Goal: Information Seeking & Learning: Learn about a topic

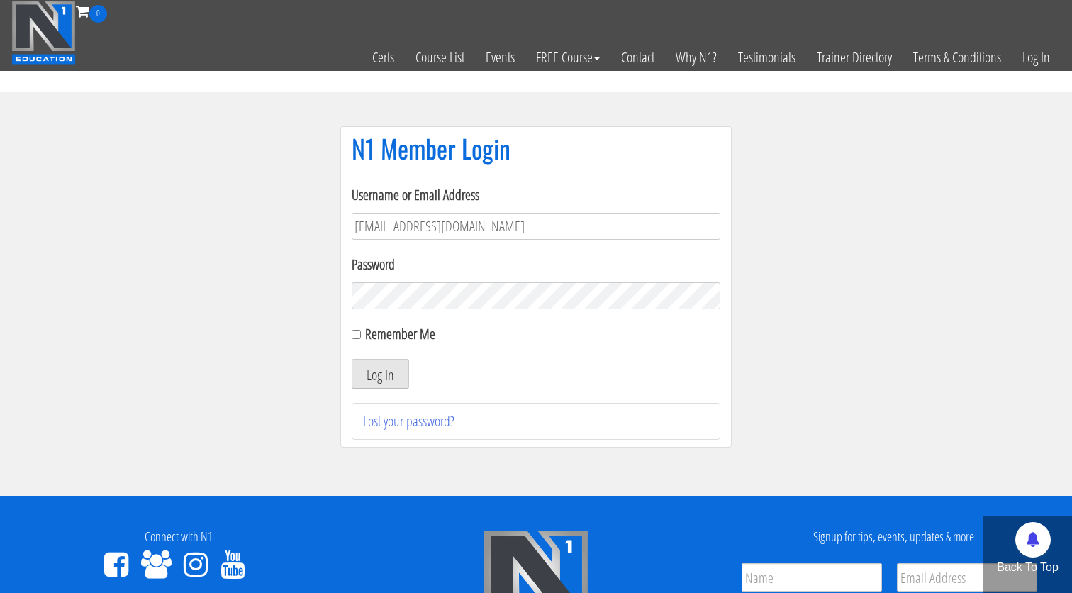
type input "[EMAIL_ADDRESS][DOMAIN_NAME]"
click at [380, 374] on button "Log In" at bounding box center [380, 374] width 57 height 30
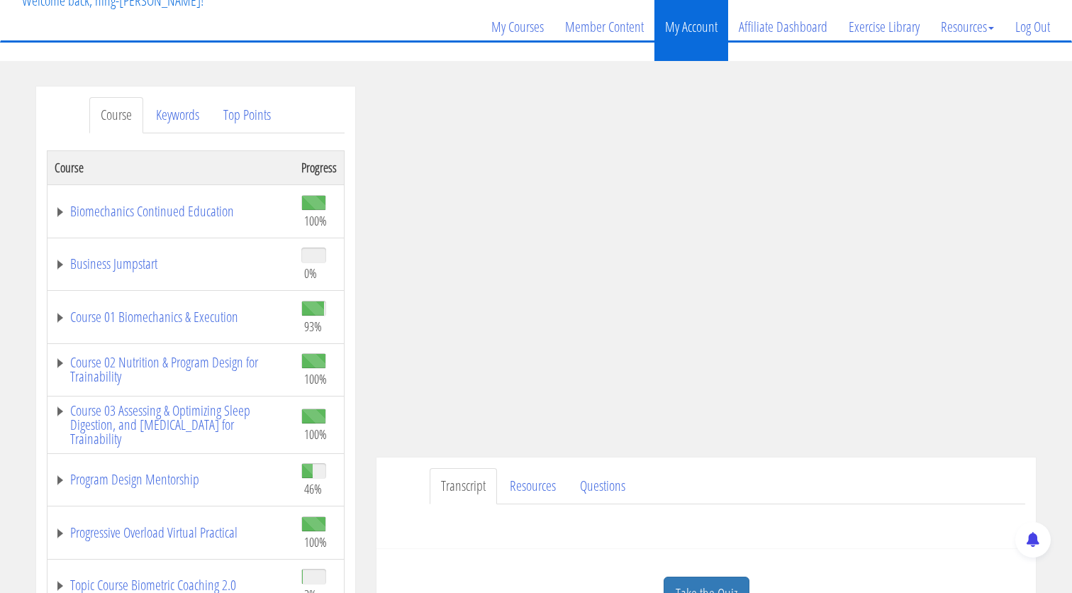
scroll to position [115, 0]
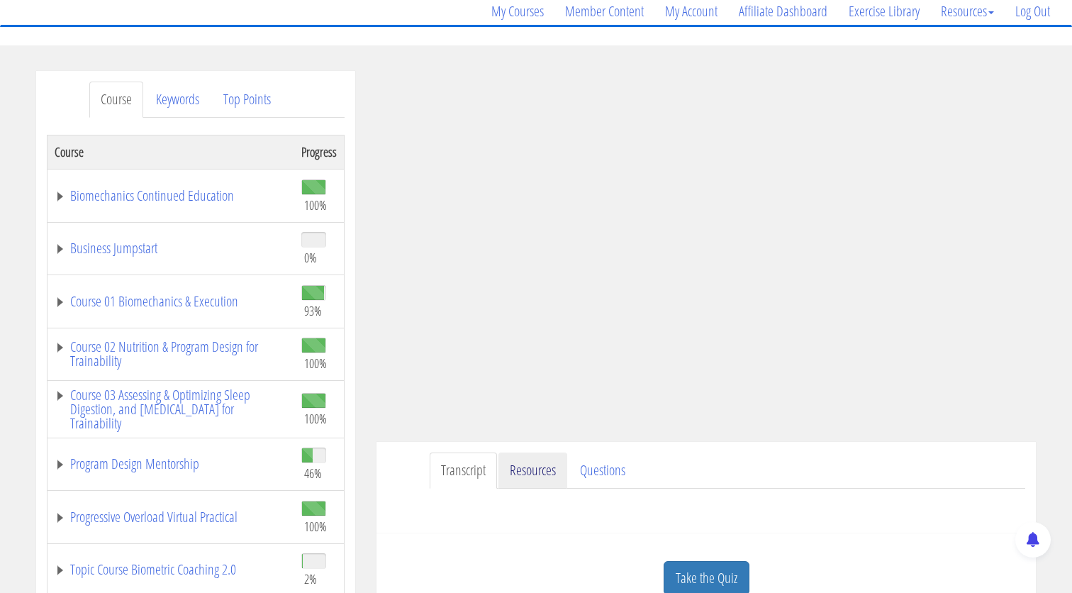
click at [528, 460] on link "Resources" at bounding box center [532, 470] width 69 height 36
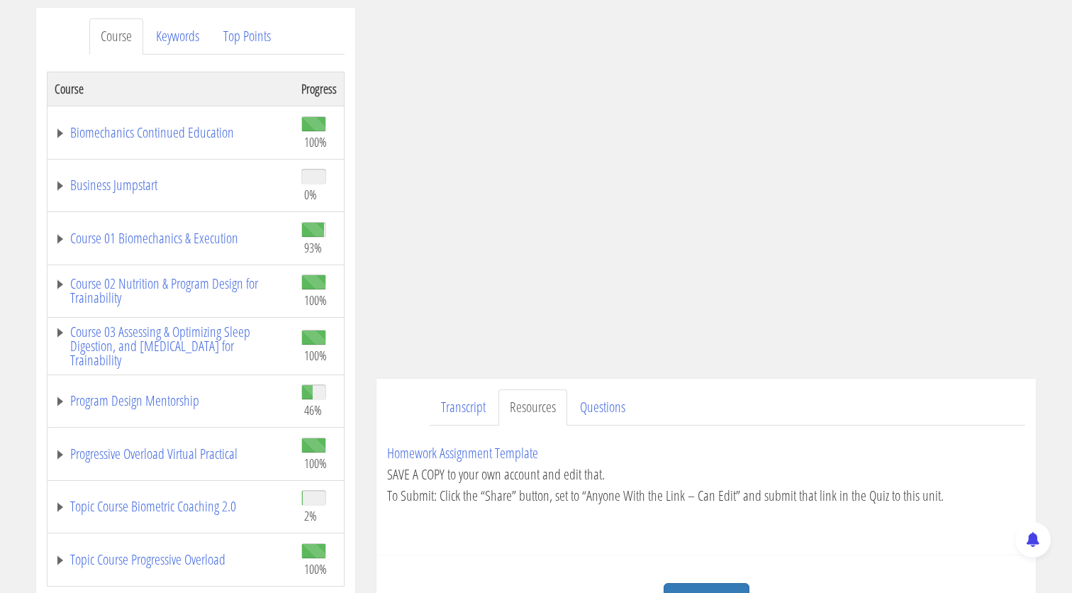
scroll to position [184, 0]
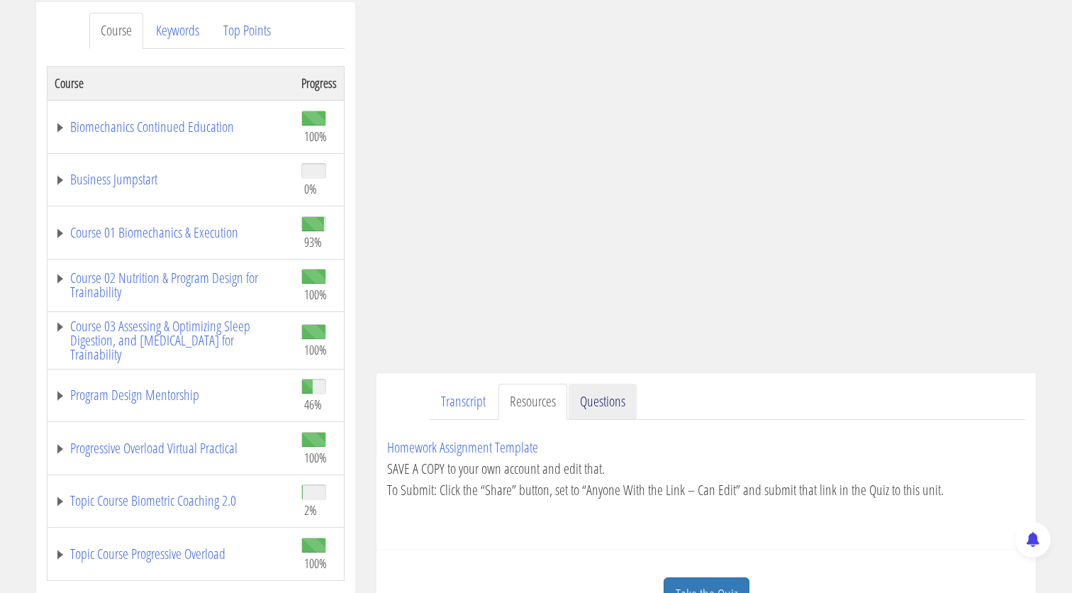
click at [602, 400] on link "Questions" at bounding box center [602, 401] width 68 height 36
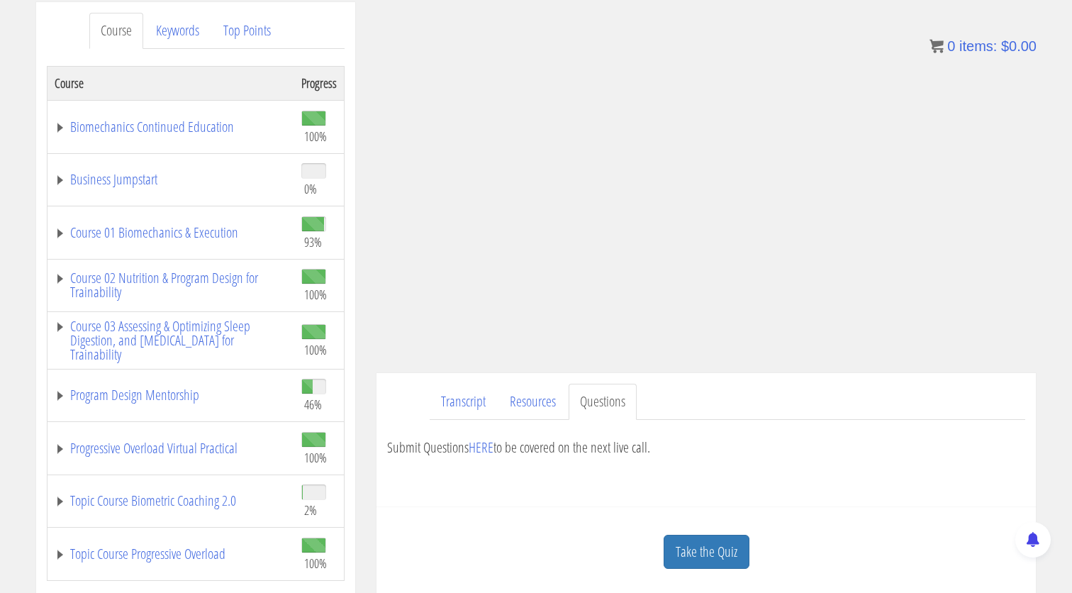
scroll to position [234, 0]
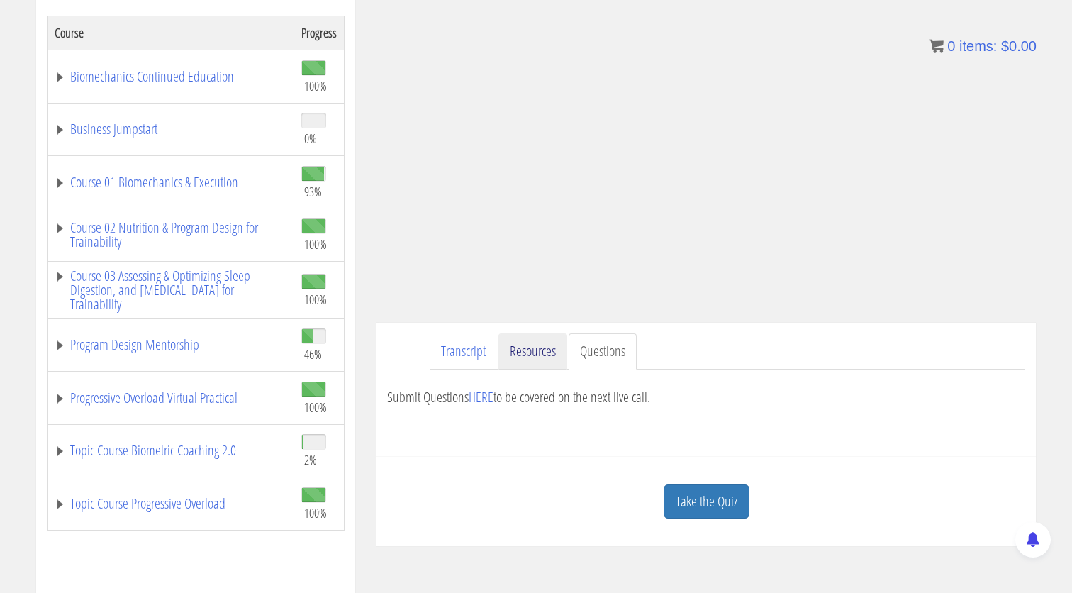
click at [542, 359] on link "Resources" at bounding box center [532, 351] width 69 height 36
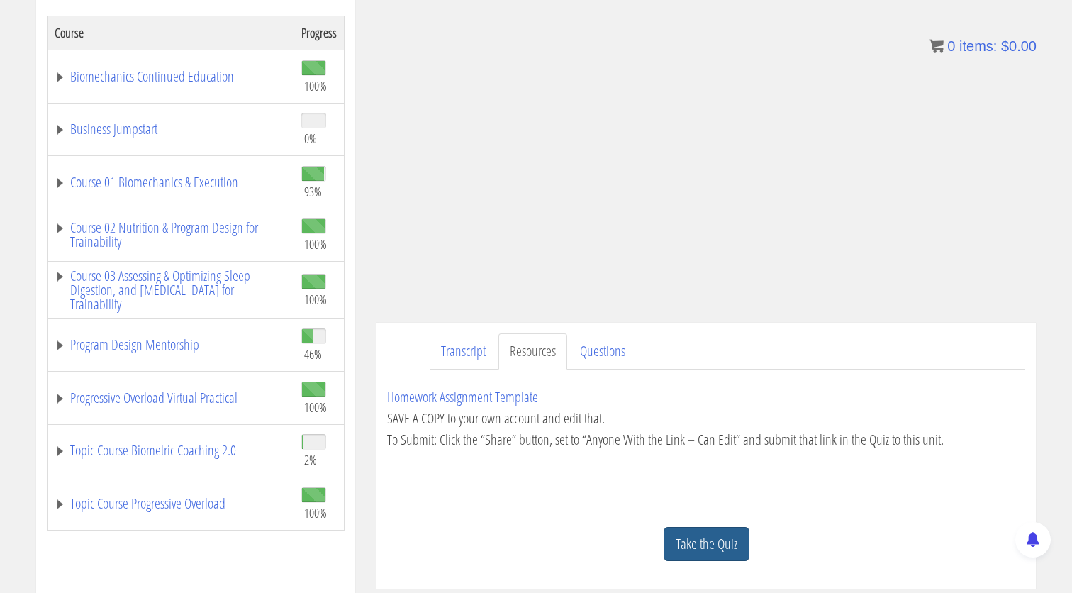
click at [719, 548] on link "Take the Quiz" at bounding box center [706, 544] width 86 height 35
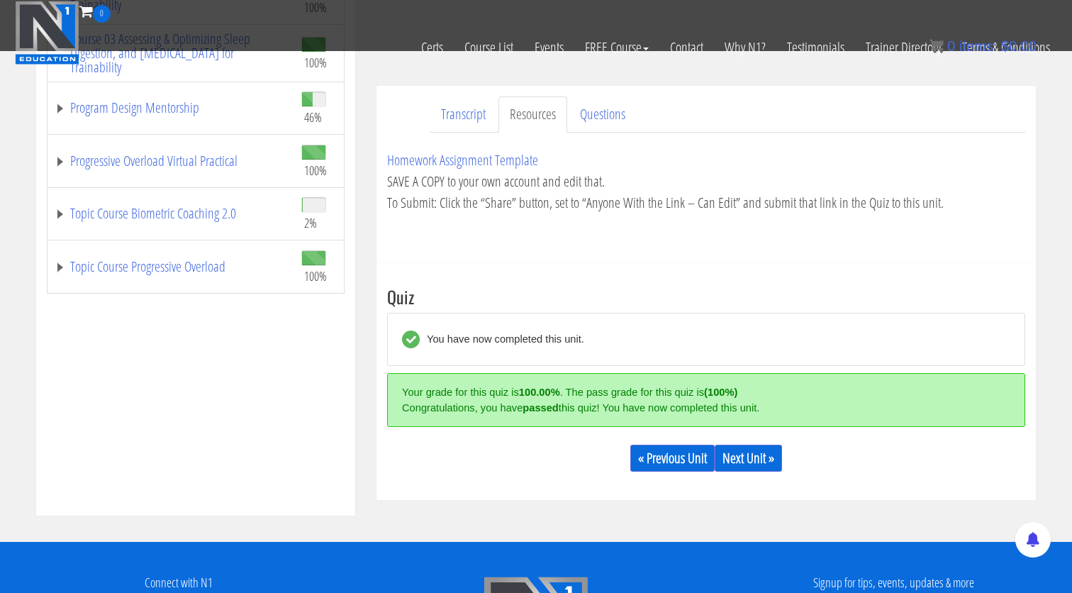
scroll to position [381, 0]
click at [752, 459] on link "Next Unit »" at bounding box center [747, 457] width 67 height 27
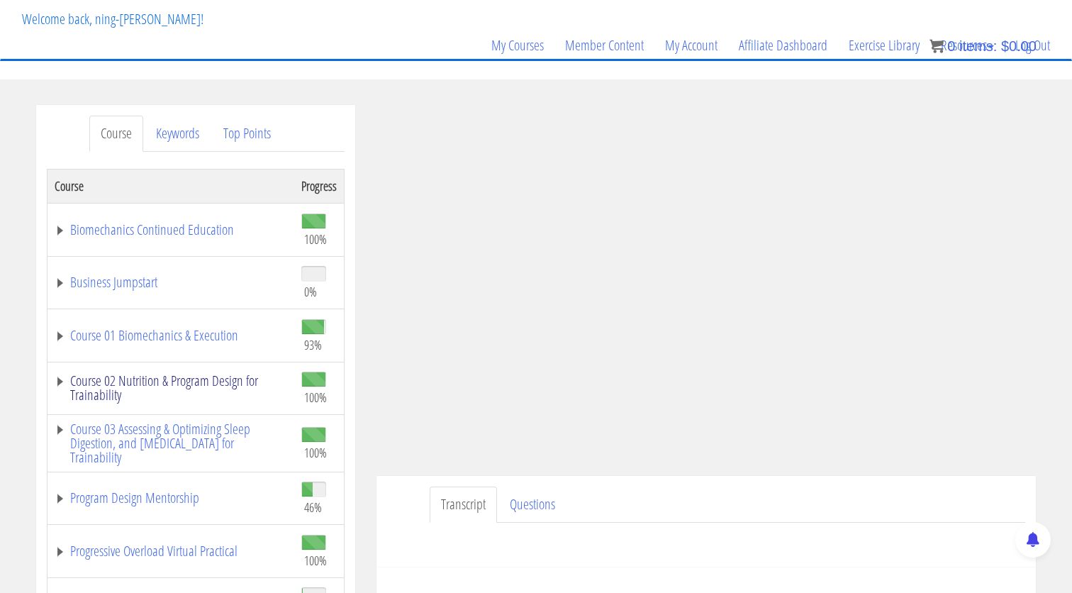
scroll to position [94, 0]
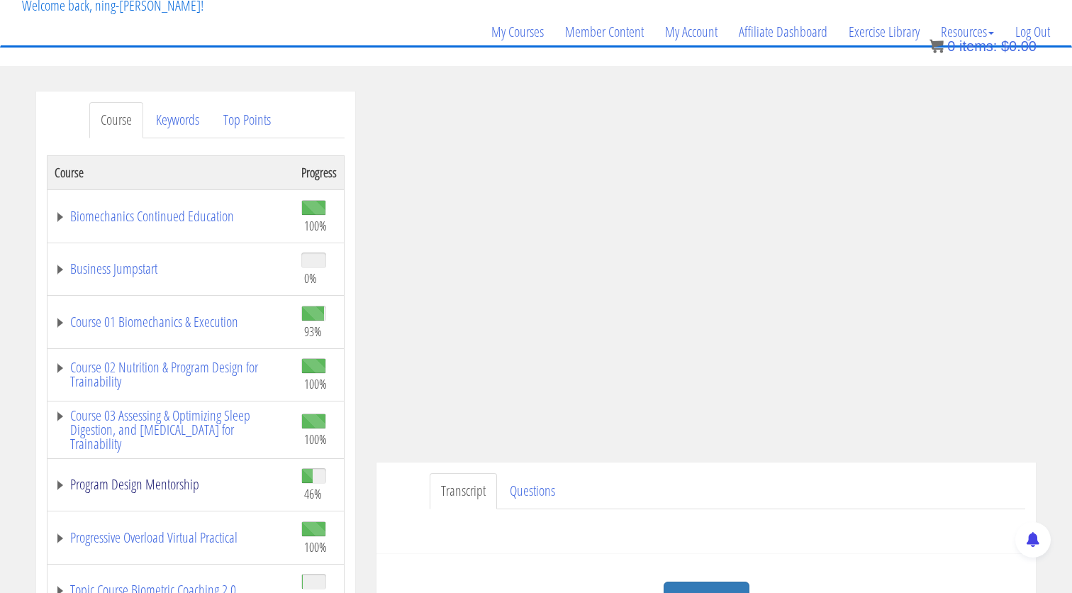
click at [178, 482] on link "Program Design Mentorship" at bounding box center [171, 484] width 232 height 14
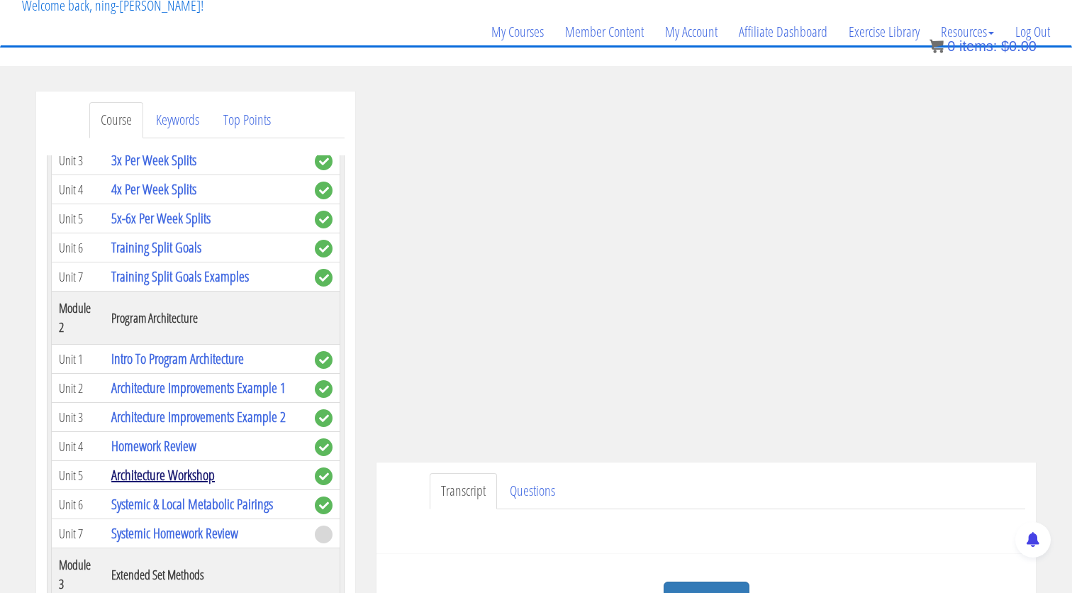
scroll to position [618, 0]
